Goal: Transaction & Acquisition: Purchase product/service

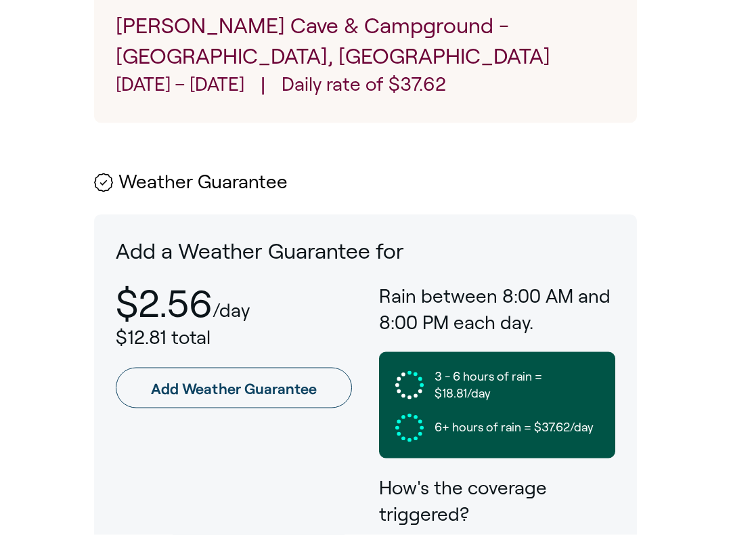
scroll to position [713, 0]
click at [244, 367] on link "Add Weather Guarantee" at bounding box center [234, 387] width 236 height 41
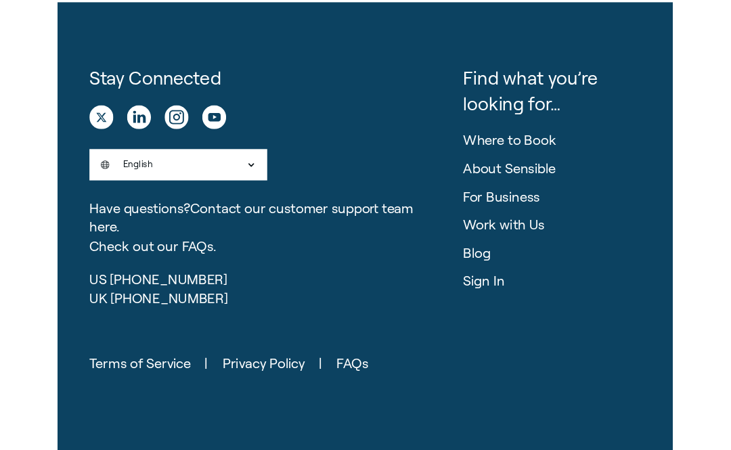
scroll to position [652, 0]
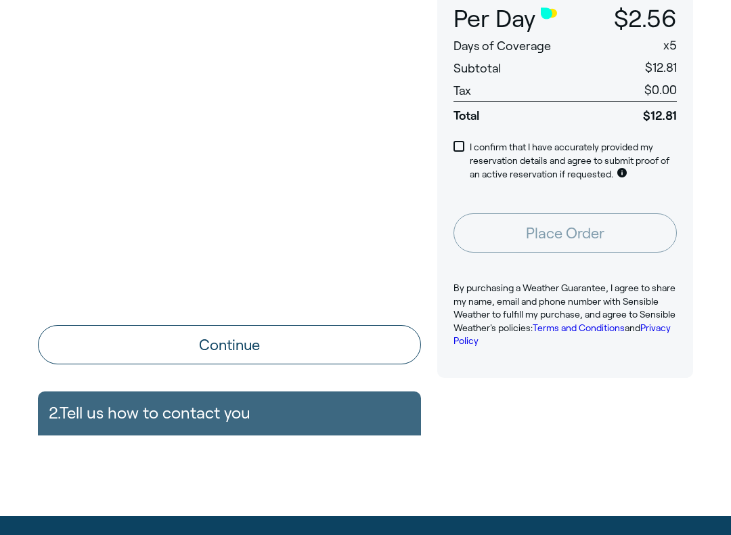
scroll to position [227, 0]
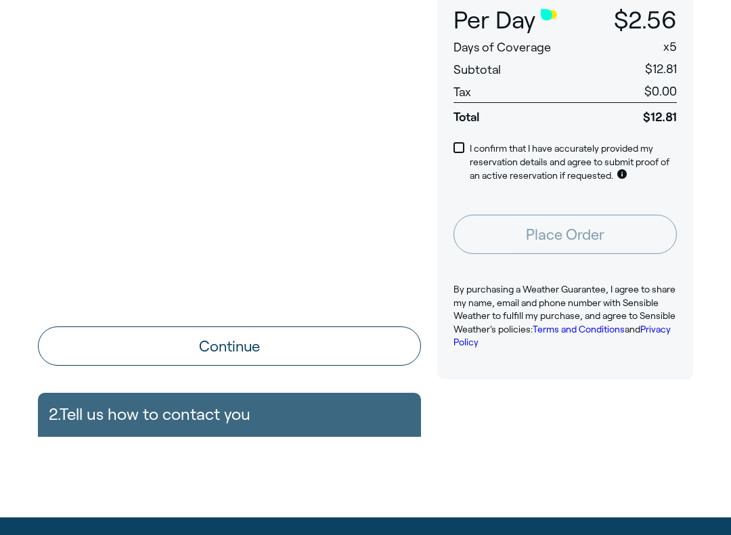
click at [279, 411] on div "2. Tell us how to contact you Name Email Phone +1 [GEOGRAPHIC_DATA] +1 [GEOGRAP…" at bounding box center [229, 414] width 383 height 43
click at [277, 418] on div "2. Tell us how to contact you Name Email Phone +1 [GEOGRAPHIC_DATA] +1 [GEOGRAP…" at bounding box center [229, 414] width 383 height 43
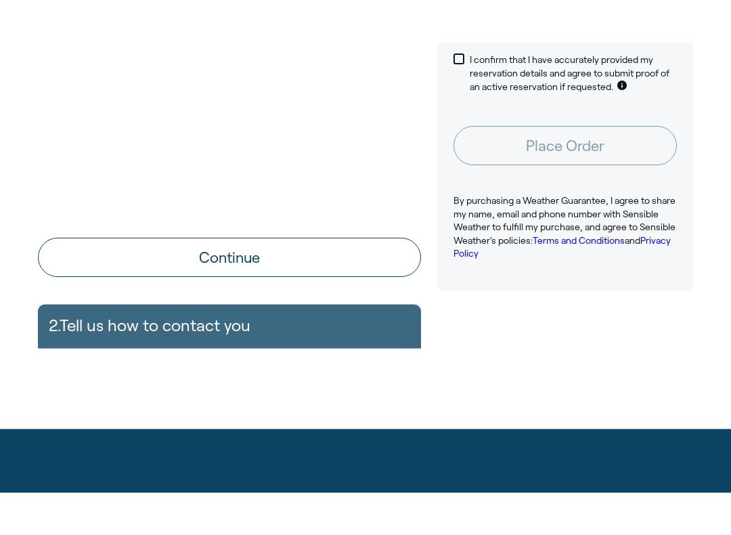
scroll to position [348, 0]
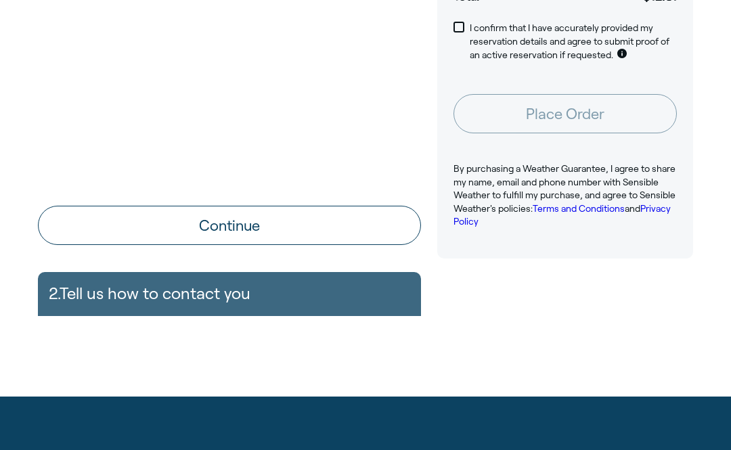
click at [288, 223] on button "Continue" at bounding box center [229, 225] width 383 height 39
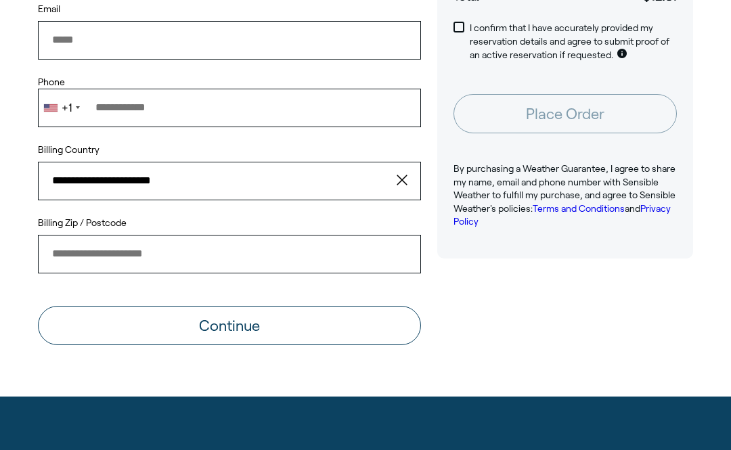
click at [198, 35] on input "Email" at bounding box center [229, 40] width 383 height 38
type input "**********"
click at [231, 102] on input "Phone" at bounding box center [229, 108] width 383 height 38
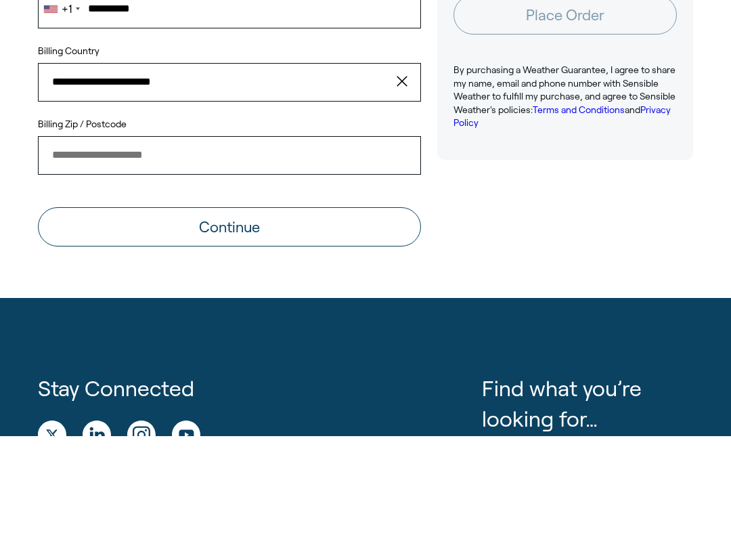
click at [278, 235] on input "Billing Zip / Postcode" at bounding box center [229, 254] width 383 height 38
type input "**********"
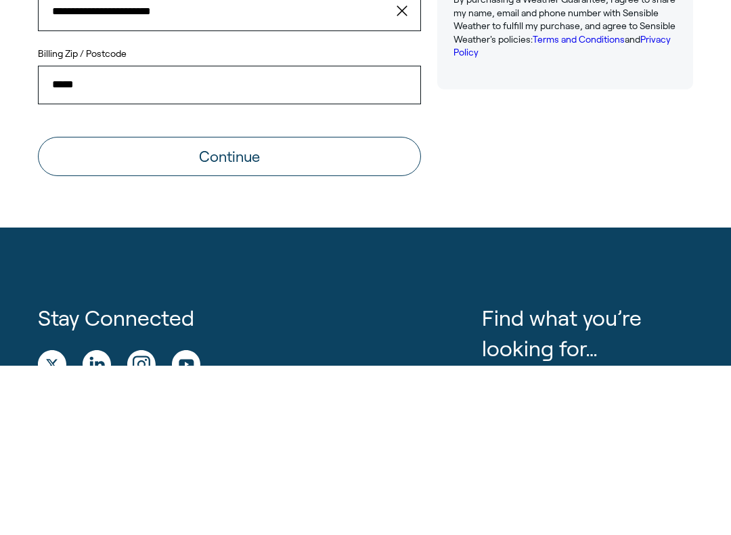
type input "*****"
click at [311, 306] on button "Continue" at bounding box center [229, 325] width 383 height 39
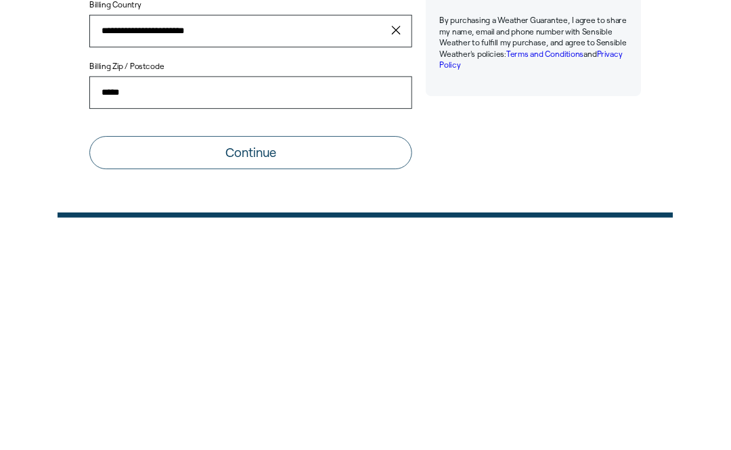
scroll to position [254, 0]
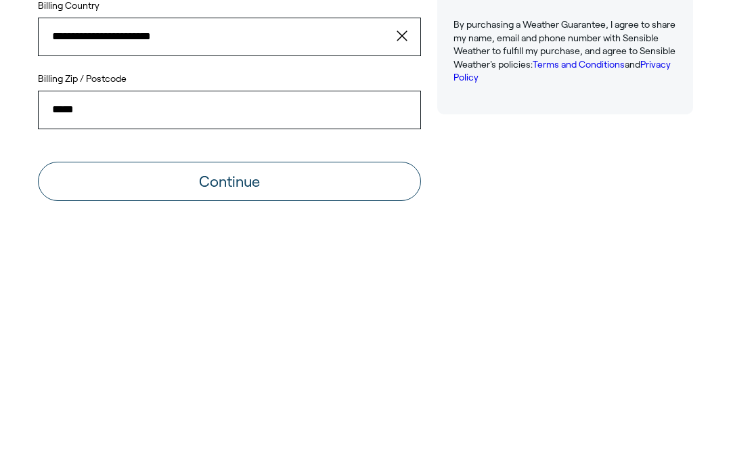
type input "**********"
click at [311, 400] on button "Continue" at bounding box center [229, 419] width 383 height 39
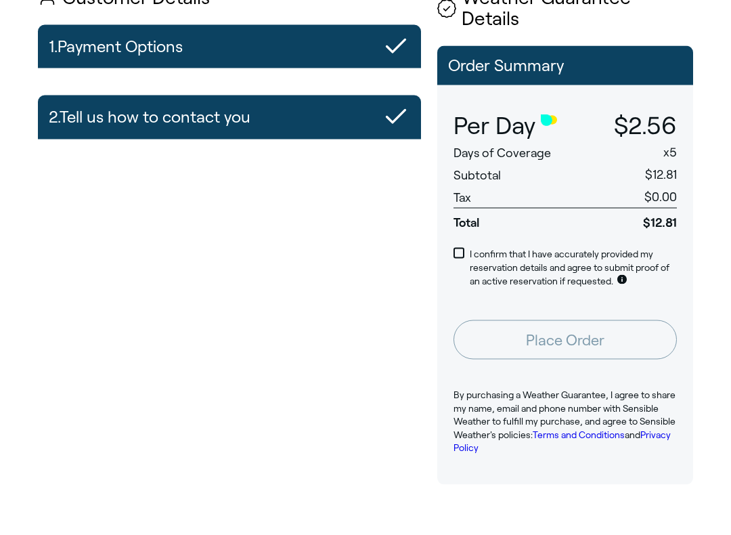
scroll to position [125, 0]
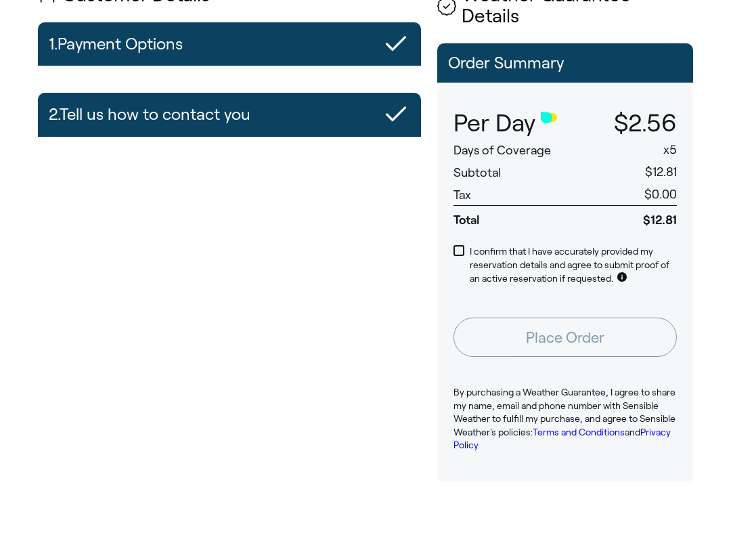
click at [462, 245] on span at bounding box center [458, 250] width 11 height 11
click at [573, 317] on button "Place Order" at bounding box center [564, 336] width 223 height 39
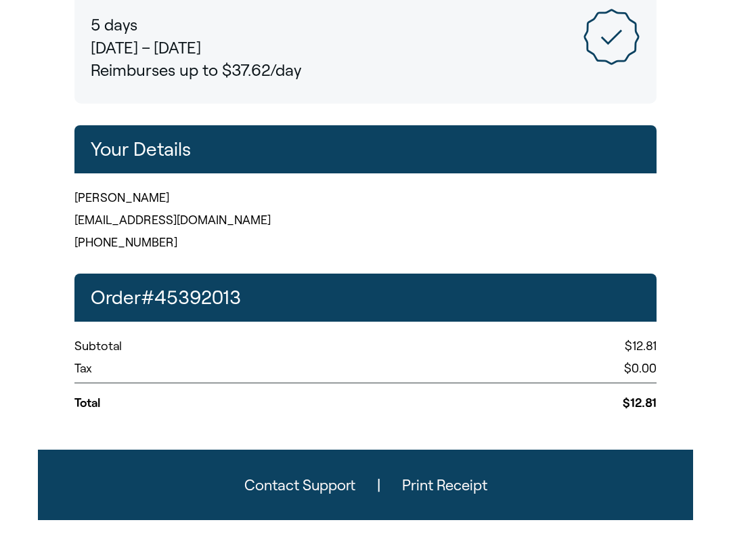
scroll to position [290, 0]
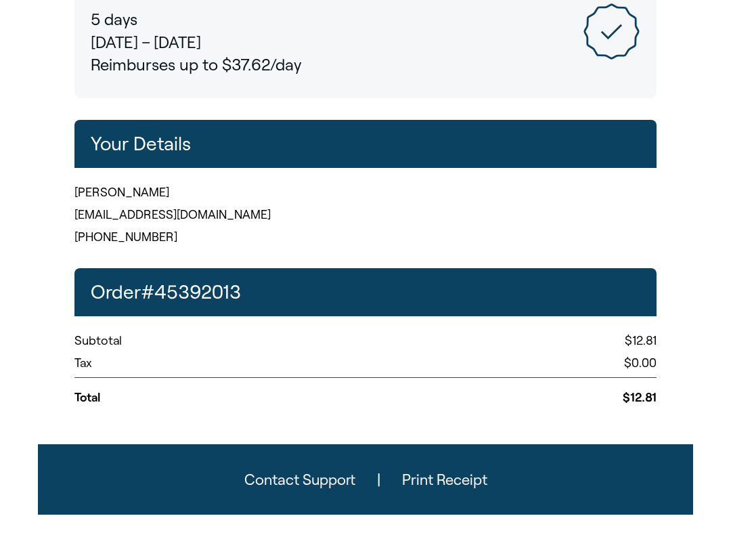
click at [438, 449] on button "Print Receipt" at bounding box center [444, 479] width 129 height 38
click at [450, 449] on button "Print Receipt" at bounding box center [444, 479] width 129 height 38
click at [449, 449] on button "Print Receipt" at bounding box center [444, 479] width 129 height 38
click at [452, 449] on button "Print Receipt" at bounding box center [444, 479] width 129 height 38
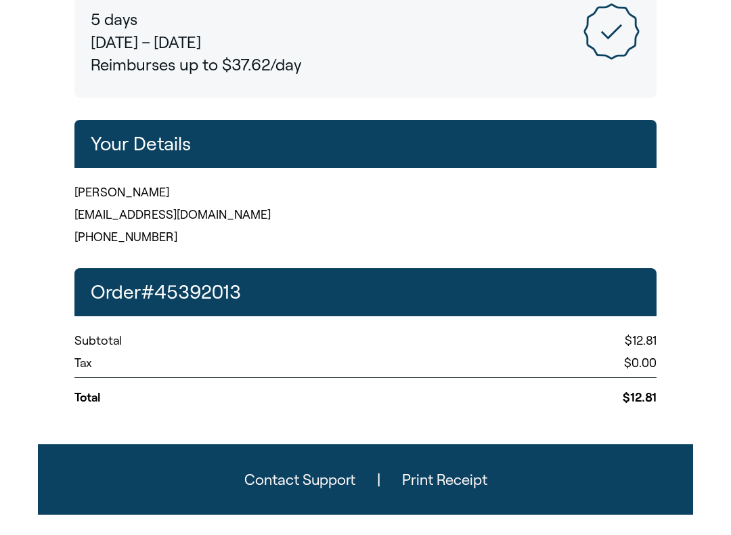
click at [445, 449] on button "Print Receipt" at bounding box center [444, 479] width 129 height 38
click at [464, 449] on button "Print Receipt" at bounding box center [444, 479] width 129 height 38
click at [445, 449] on button "Print Receipt" at bounding box center [444, 479] width 129 height 38
click at [466, 366] on div "Tax $0.00" at bounding box center [365, 366] width 582 height 22
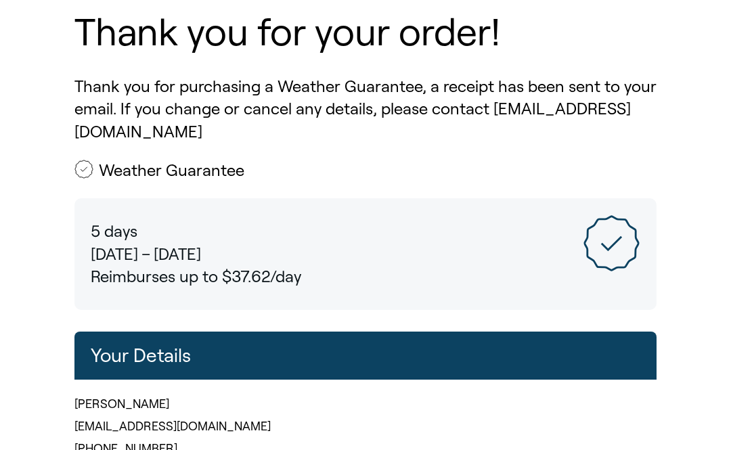
scroll to position [0, 0]
